Goal: Complete application form

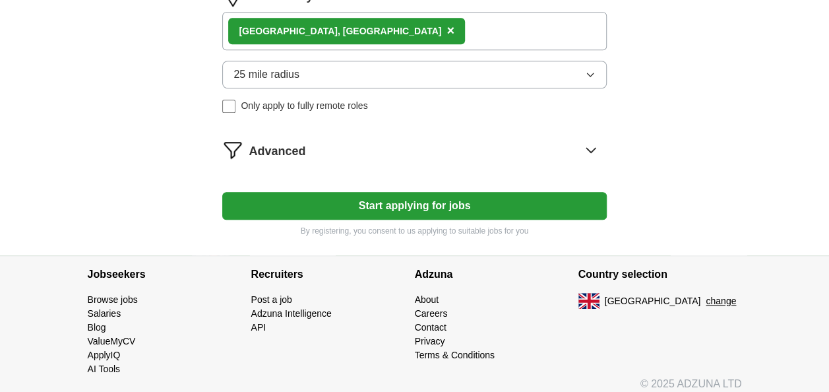
scroll to position [634, 0]
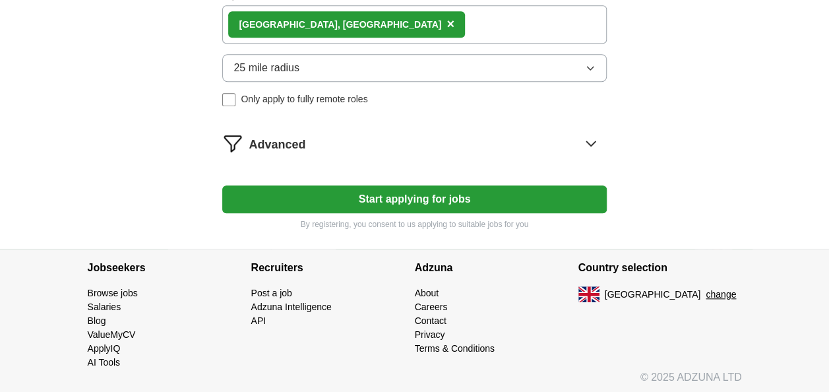
click at [328, 204] on button "Start applying for jobs" at bounding box center [414, 199] width 384 height 28
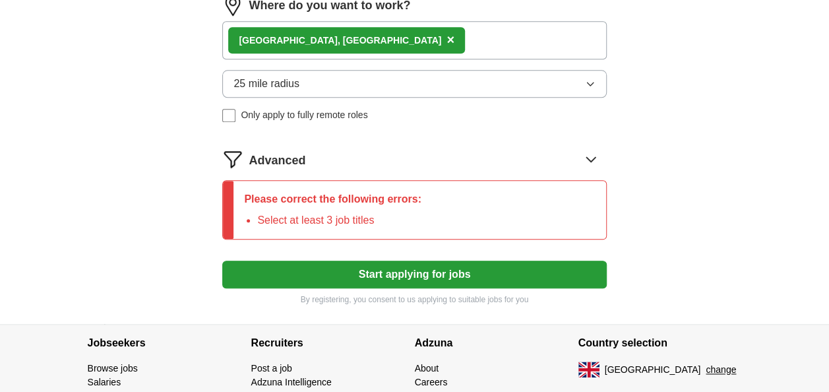
scroll to position [650, 0]
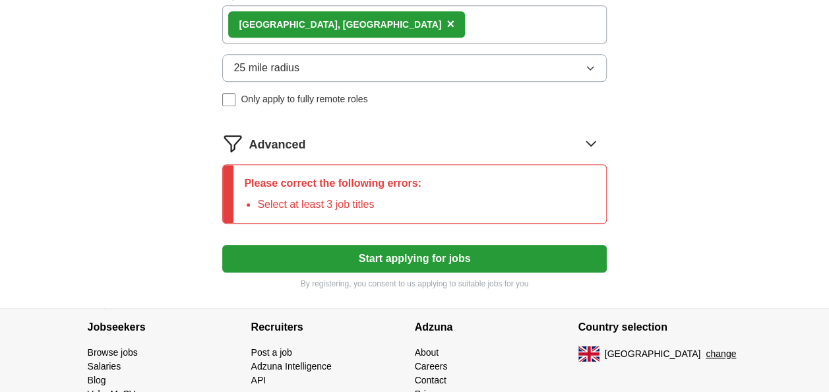
click at [323, 198] on li "Select at least 3 job titles" at bounding box center [339, 205] width 164 height 16
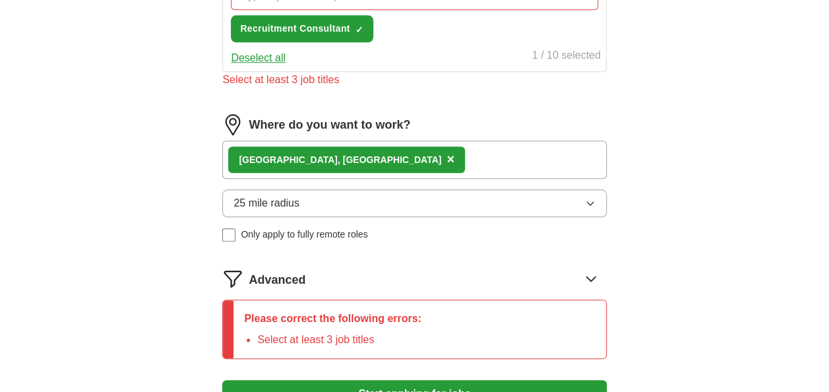
scroll to position [518, 0]
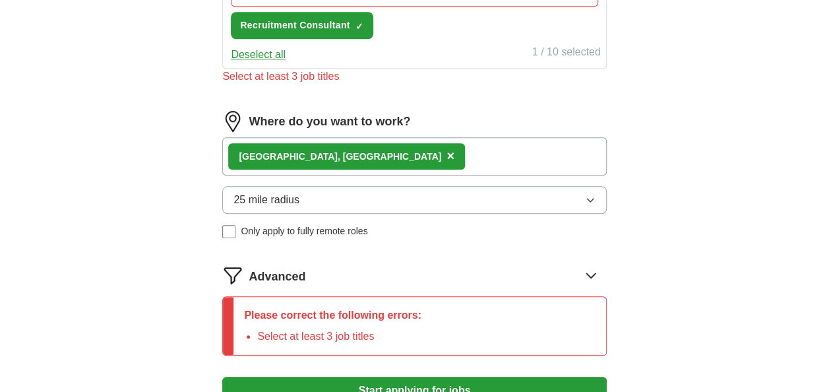
click at [299, 333] on li "Select at least 3 job titles" at bounding box center [339, 336] width 164 height 16
click at [591, 272] on icon at bounding box center [590, 275] width 21 height 21
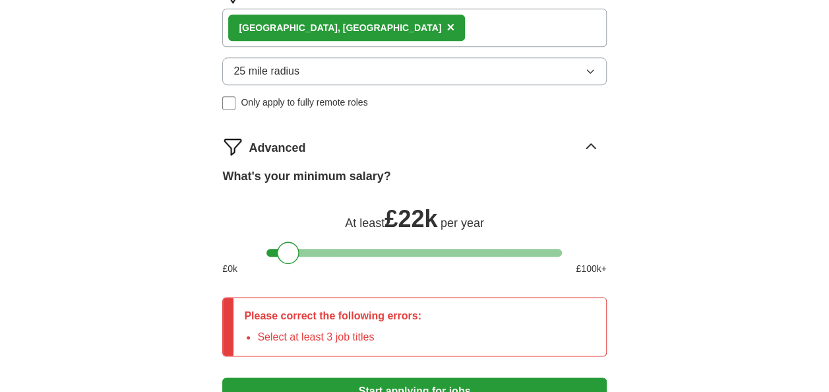
scroll to position [650, 0]
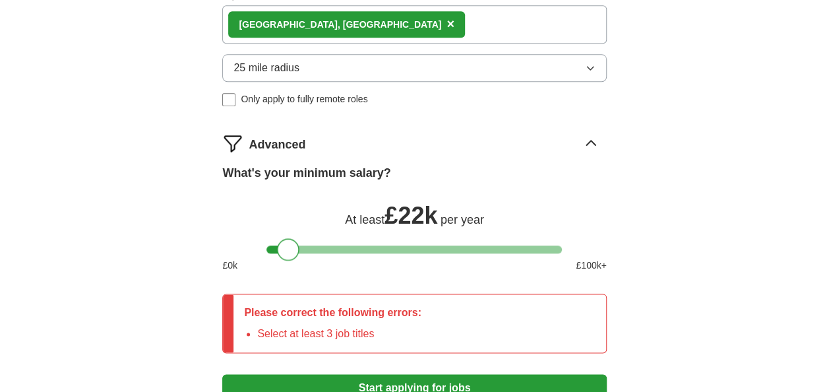
click at [289, 244] on div at bounding box center [288, 249] width 22 height 22
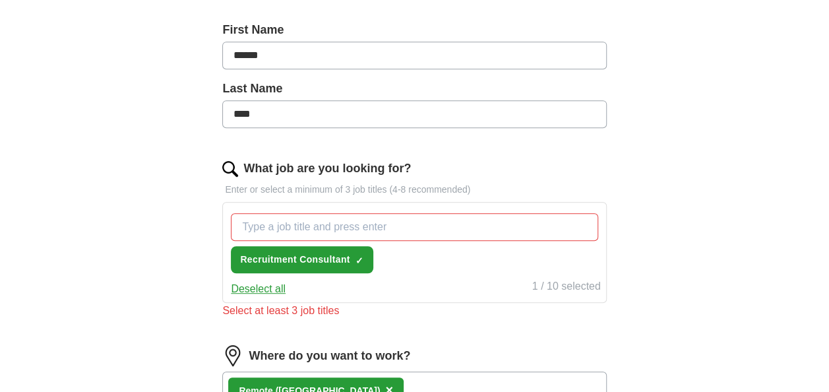
scroll to position [254, 0]
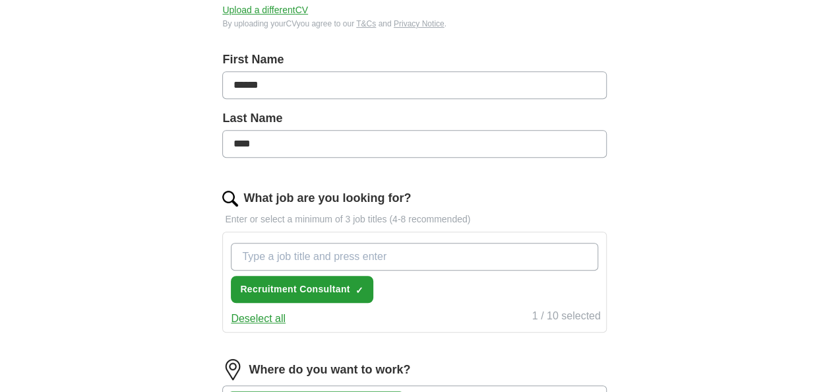
click at [292, 253] on input "What job are you looking for?" at bounding box center [414, 257] width 367 height 28
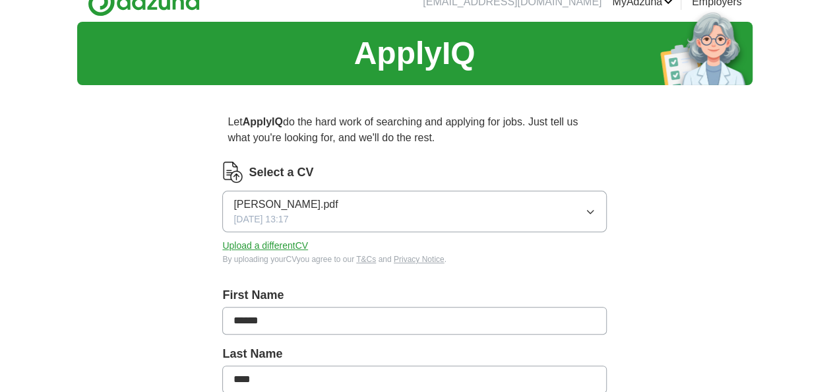
scroll to position [0, 0]
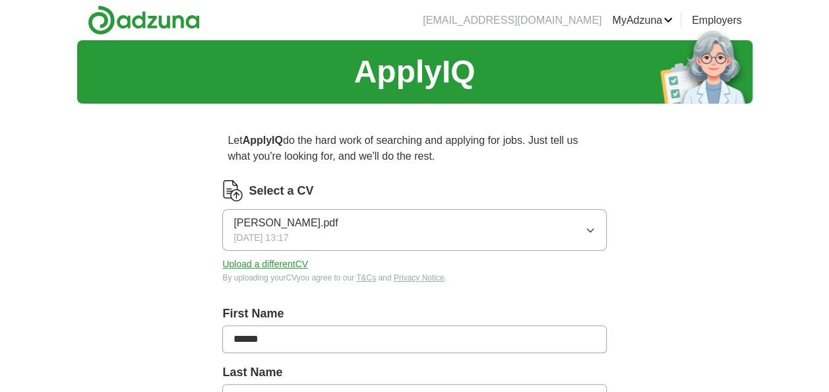
click at [260, 265] on button "Upload a different CV" at bounding box center [265, 264] width 86 height 14
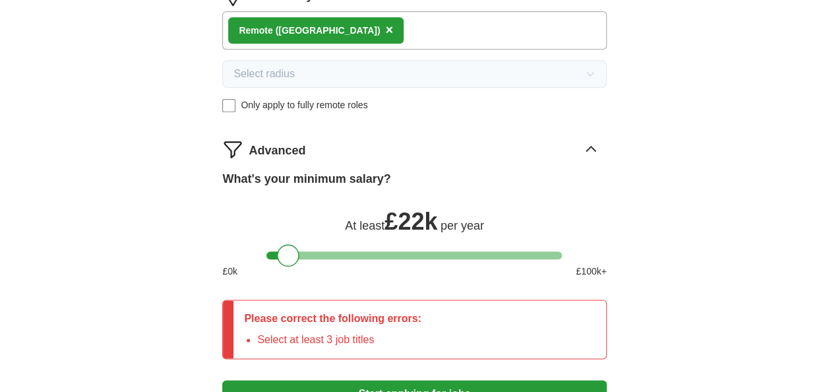
scroll to position [792, 0]
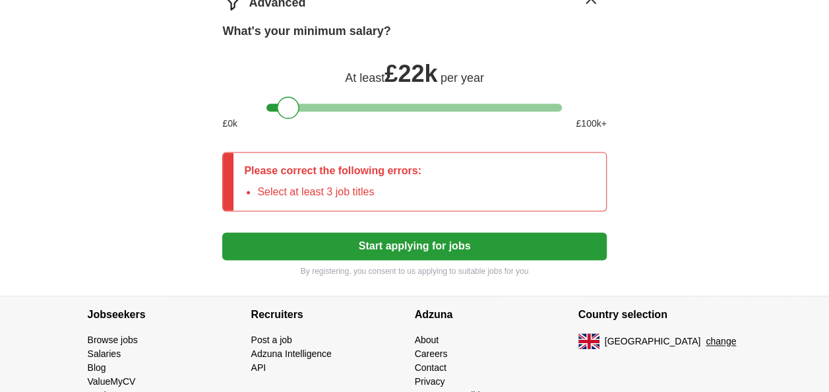
click at [314, 239] on button "Start applying for jobs" at bounding box center [414, 246] width 384 height 28
click at [371, 241] on button "Start applying for jobs" at bounding box center [414, 246] width 384 height 28
click at [375, 187] on li "Select at least 3 job titles" at bounding box center [339, 192] width 164 height 16
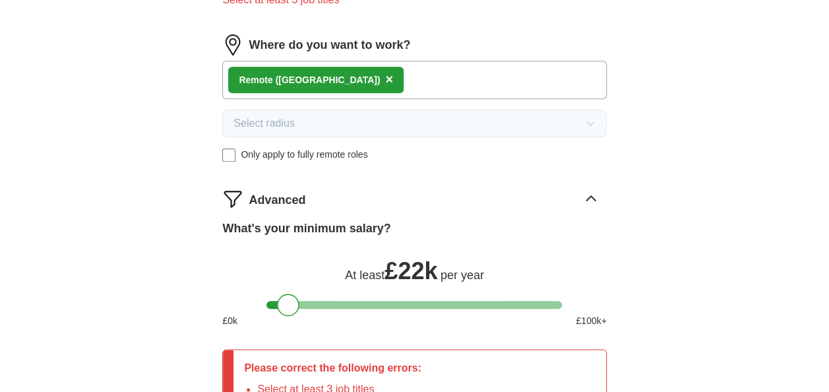
scroll to position [594, 0]
click at [282, 306] on div at bounding box center [281, 305] width 22 height 22
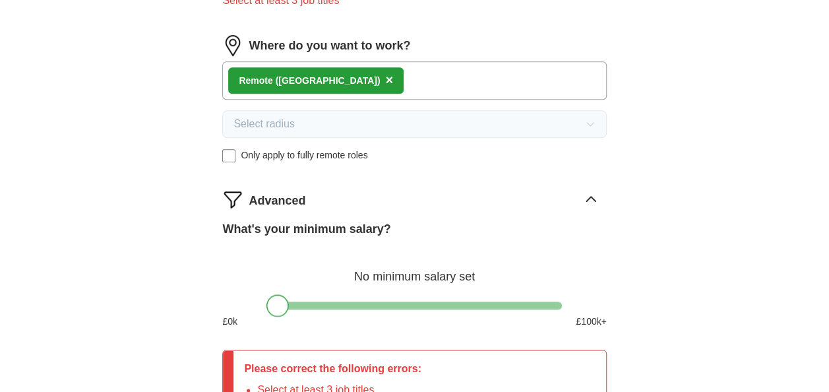
drag, startPoint x: 290, startPoint y: 307, endPoint x: 265, endPoint y: 307, distance: 25.1
click at [265, 307] on div "What's your minimum salary? No minimum salary set £ 0 k £ 100 k+" at bounding box center [414, 279] width 384 height 119
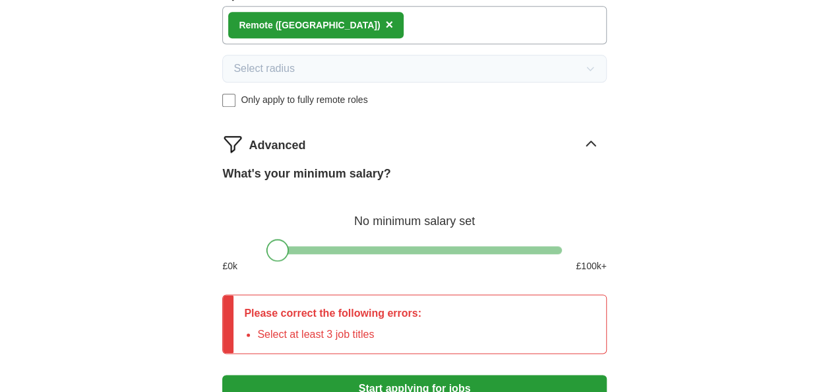
scroll to position [726, 0]
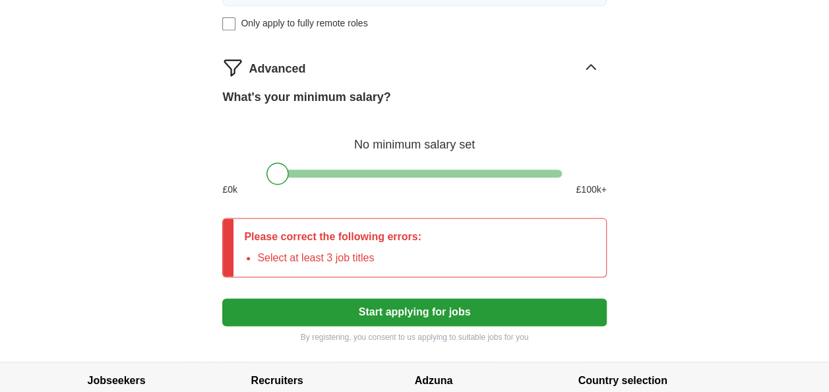
click at [268, 316] on button "Start applying for jobs" at bounding box center [414, 312] width 384 height 28
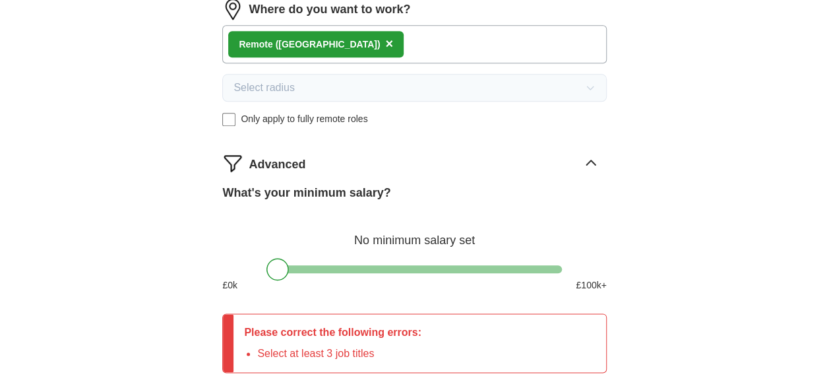
scroll to position [462, 0]
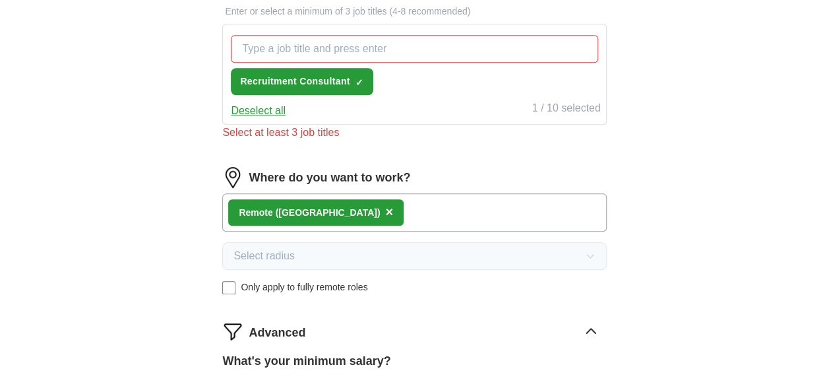
click at [380, 48] on input "What job are you looking for?" at bounding box center [414, 49] width 367 height 28
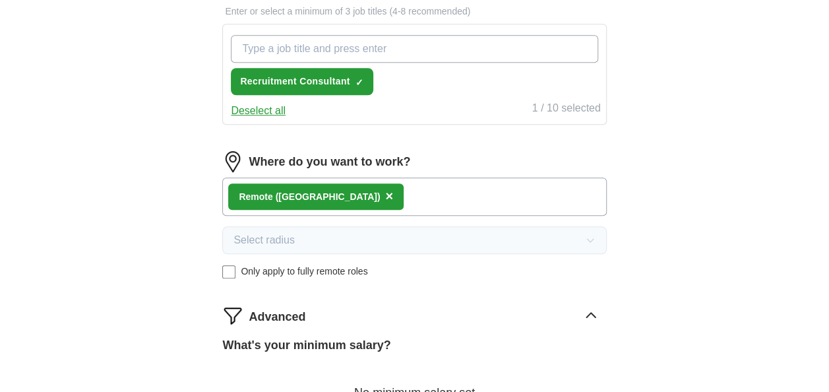
click at [380, 48] on input "What job are you looking for?" at bounding box center [414, 49] width 367 height 28
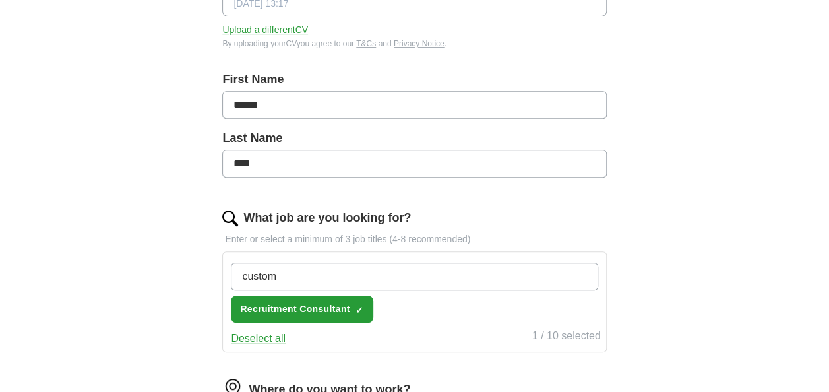
scroll to position [264, 0]
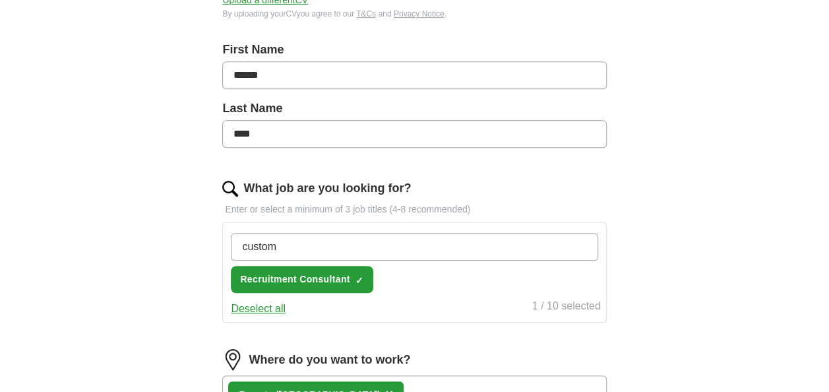
type input "custom"
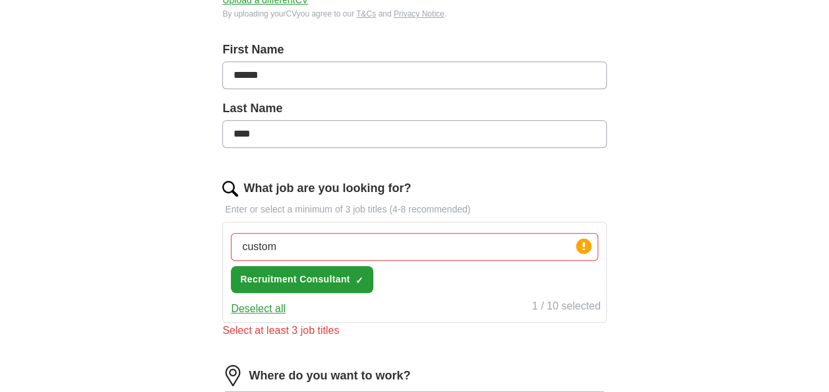
click at [276, 303] on button "Deselect all" at bounding box center [258, 309] width 55 height 16
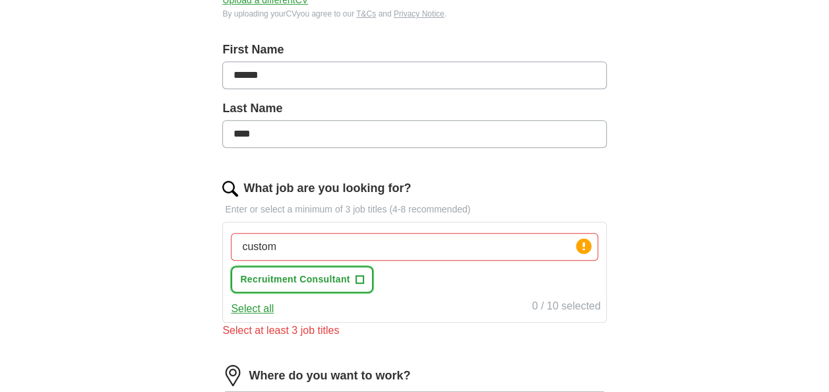
click at [359, 276] on span "+" at bounding box center [360, 279] width 8 height 11
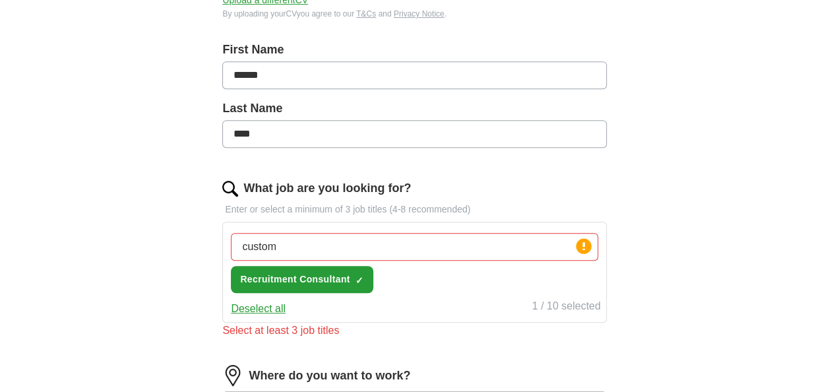
click at [383, 274] on div "custom Press return to add title Recruitment Consultant ✓ ×" at bounding box center [414, 263] width 372 height 71
click at [331, 272] on span "Recruitment Consultant" at bounding box center [294, 279] width 109 height 14
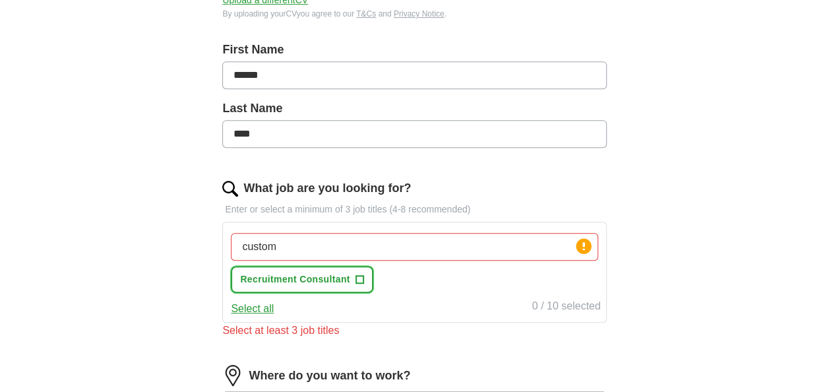
click at [292, 277] on span "Recruitment Consultant" at bounding box center [294, 279] width 109 height 14
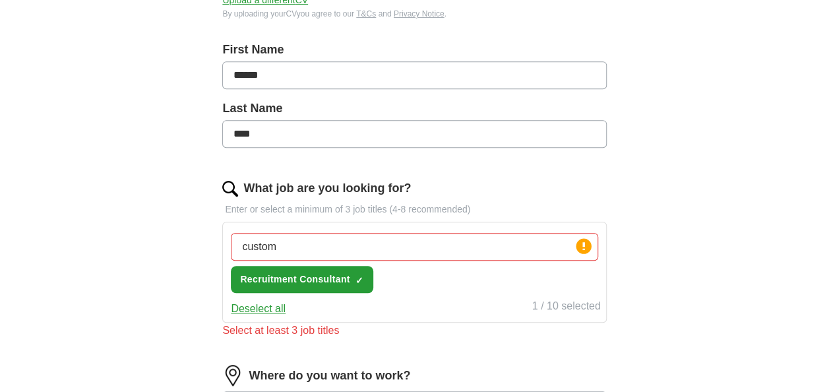
click at [259, 327] on div "Select at least 3 job titles" at bounding box center [414, 331] width 384 height 16
click at [284, 243] on input "custom" at bounding box center [414, 247] width 367 height 28
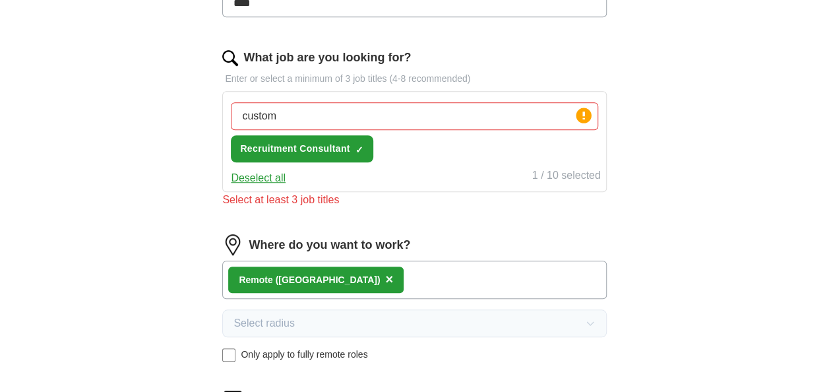
scroll to position [396, 0]
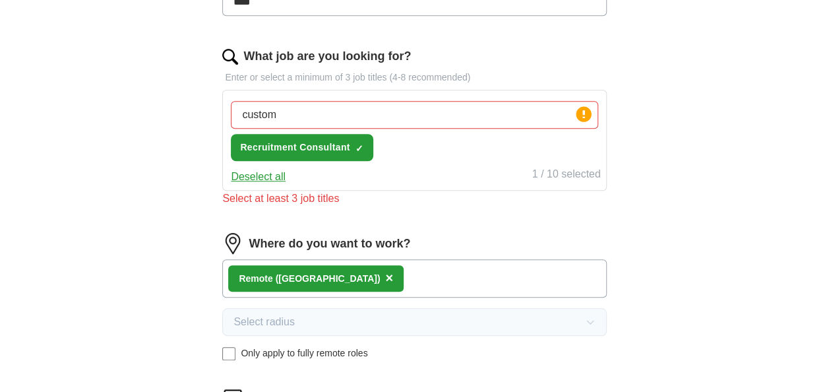
click at [358, 282] on div "Remote ([GEOGRAPHIC_DATA]) ×" at bounding box center [414, 278] width 384 height 38
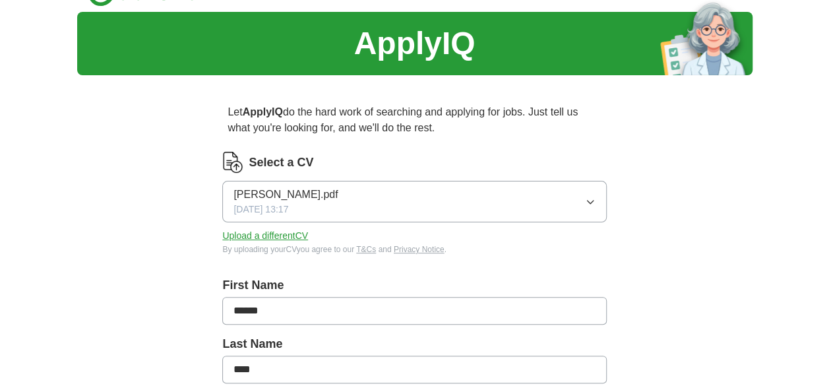
scroll to position [0, 0]
